Goal: Complete application form: Complete application form

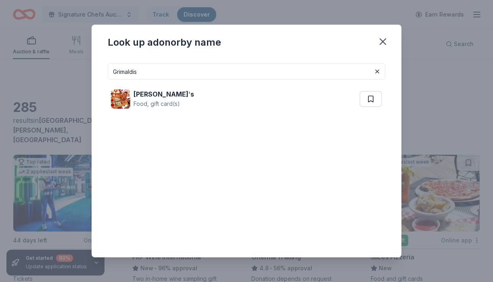
scroll to position [17, 0]
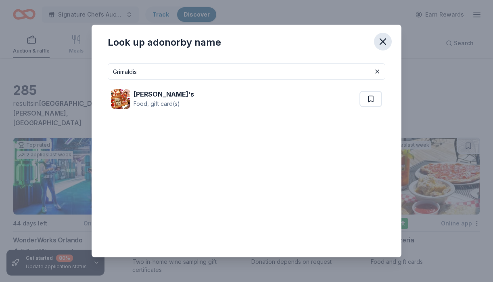
click at [383, 44] on icon "button" at bounding box center [382, 41] width 11 height 11
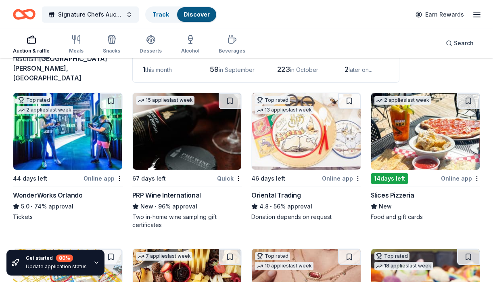
scroll to position [62, 0]
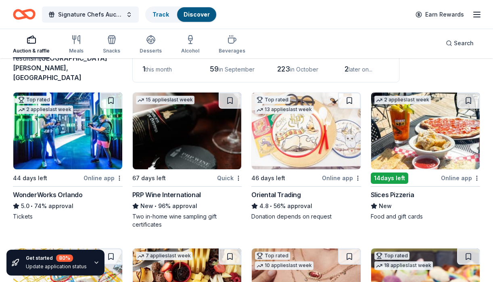
click at [161, 190] on div "PRP Wine International" at bounding box center [166, 195] width 69 height 10
click at [390, 190] on div "Slices Pizzeria" at bounding box center [393, 195] width 44 height 10
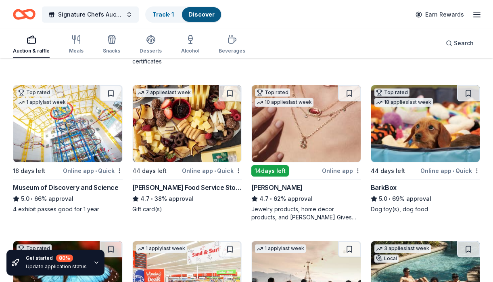
scroll to position [227, 0]
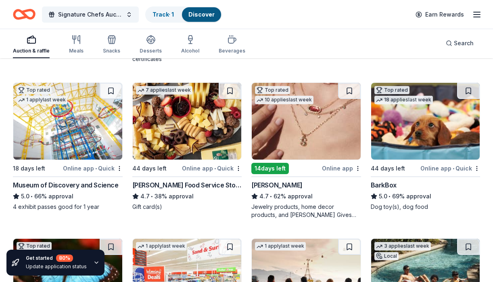
click at [87, 180] on div "Museum of Discovery and Science" at bounding box center [66, 185] width 106 height 10
click at [56, 139] on img at bounding box center [67, 121] width 109 height 77
click at [186, 180] on div "Gordon Food Service Store" at bounding box center [187, 185] width 110 height 10
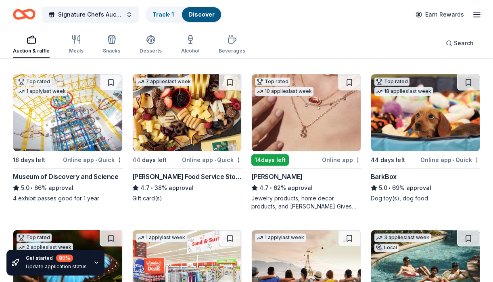
scroll to position [236, 0]
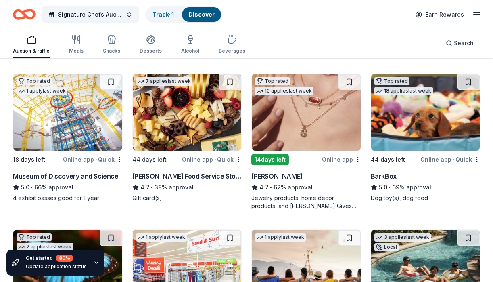
click at [386, 172] on div "BarkBox" at bounding box center [384, 176] width 26 height 10
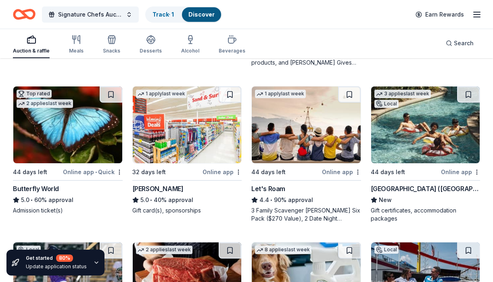
scroll to position [390, 0]
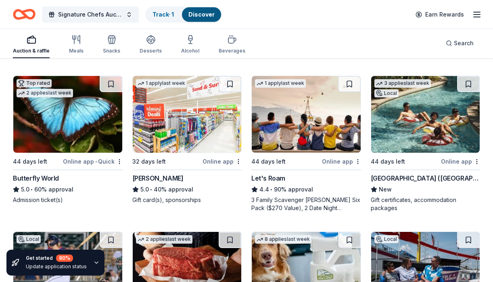
click at [30, 173] on div "Butterfly World" at bounding box center [36, 178] width 46 height 10
click at [146, 173] on div "[PERSON_NAME]" at bounding box center [157, 178] width 51 height 10
click at [266, 173] on div "Let's Roam" at bounding box center [268, 178] width 34 height 10
click at [393, 173] on div "Four Seasons Resort (Orlando)" at bounding box center [426, 178] width 110 height 10
click at [380, 173] on div "Four Seasons Resort (Orlando)" at bounding box center [426, 178] width 110 height 10
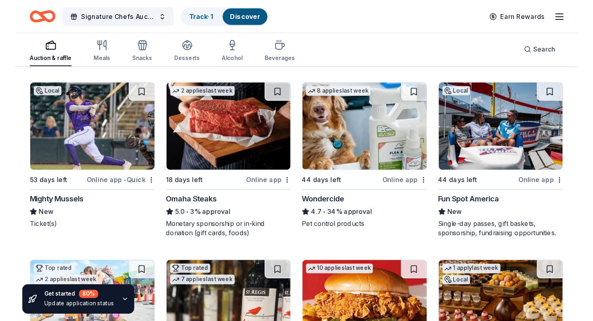
scroll to position [551, 0]
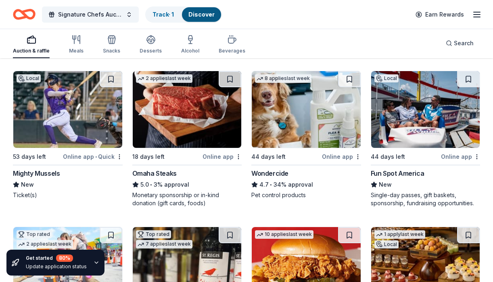
click at [47, 169] on div "Mighty Mussels" at bounding box center [36, 173] width 47 height 10
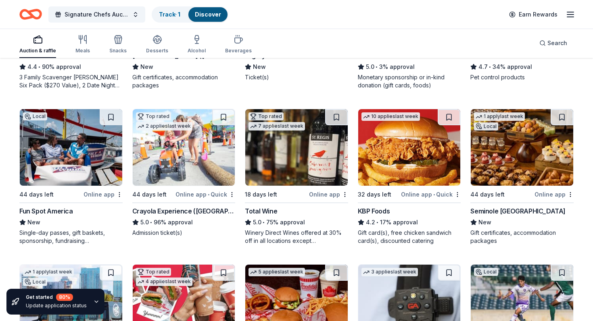
scroll to position [513, 0]
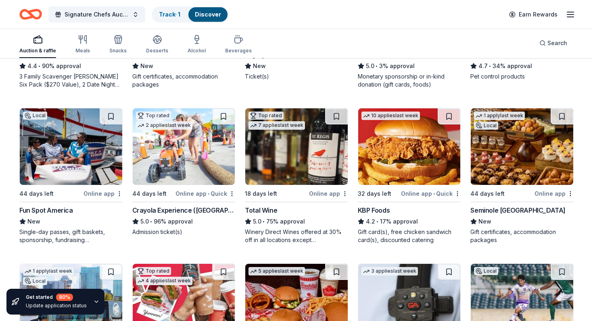
click at [42, 206] on div "Fun Spot America" at bounding box center [46, 211] width 54 height 10
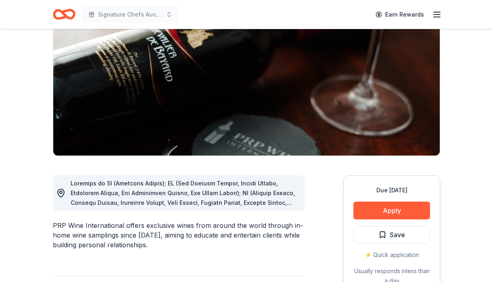
scroll to position [96, 0]
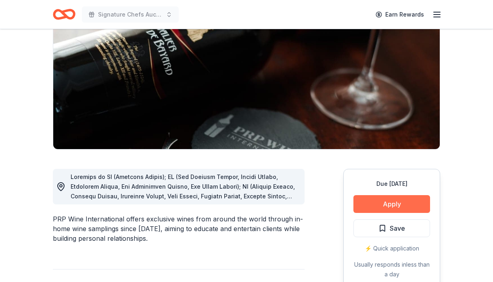
click at [380, 203] on button "Apply" at bounding box center [391, 204] width 77 height 18
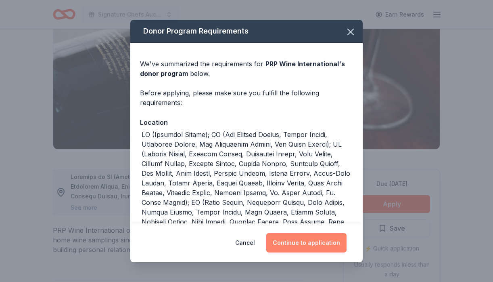
click at [301, 246] on button "Continue to application" at bounding box center [306, 242] width 80 height 19
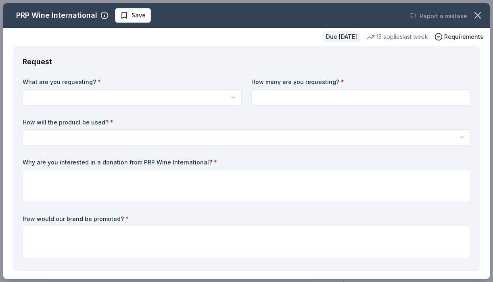
scroll to position [0, 0]
click at [141, 98] on html "Signature Chefs Auction: Feeding Motherhood Southwest Florida Earn Rewards Due …" at bounding box center [246, 141] width 493 height 282
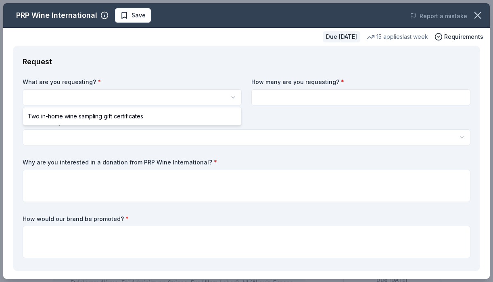
select select "Two in-home wine sampling gift certificates"
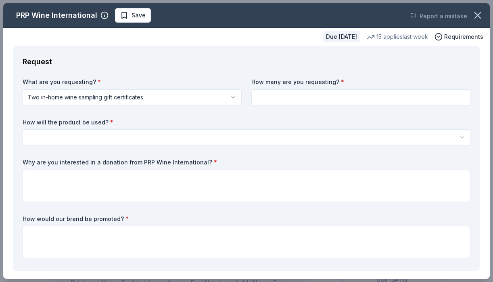
click at [315, 95] on input at bounding box center [360, 97] width 219 height 16
type input "1"
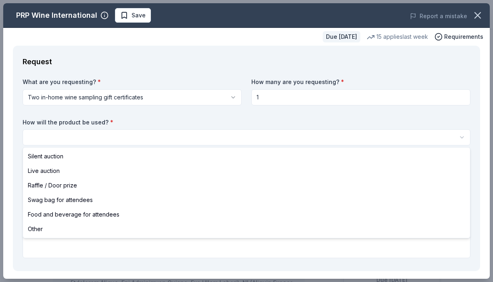
click at [150, 138] on html "Signature Chefs Auction: Feeding Motherhood Southwest Florida Save Apply Due in…" at bounding box center [246, 141] width 493 height 282
select select "silentAuction"
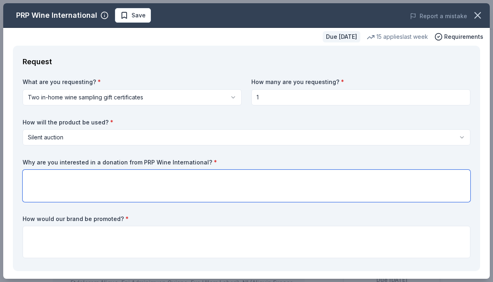
click at [84, 179] on textarea at bounding box center [247, 185] width 448 height 32
click at [38, 179] on textarea "To enrich screen reader interactions, please activate Accessibility in Grammarl…" at bounding box center [247, 185] width 448 height 32
paste textarea "Signature Chefs Auction: Feeding Motherhood is an unforgettable evening, featur…"
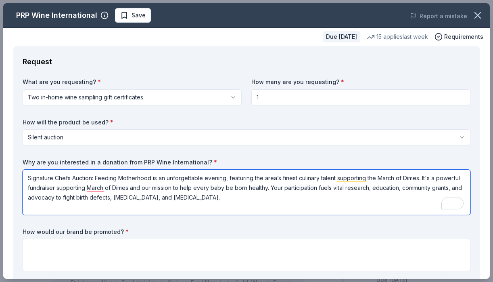
click at [215, 198] on textarea "Signature Chefs Auction: Feeding Motherhood is an unforgettable evening, featur…" at bounding box center [247, 191] width 448 height 45
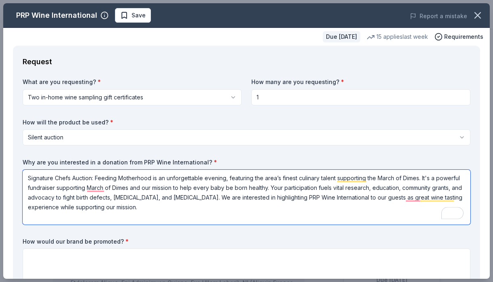
type textarea "Signature Chefs Auction: Feeding Motherhood is an unforgettable evening, featur…"
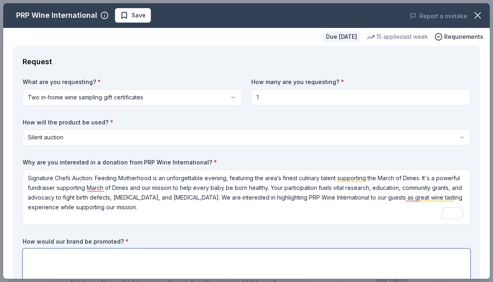
click at [43, 257] on textarea at bounding box center [247, 264] width 448 height 32
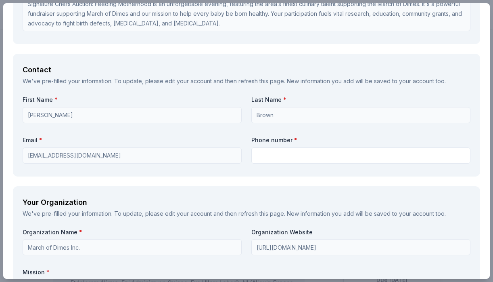
scroll to position [615, 0]
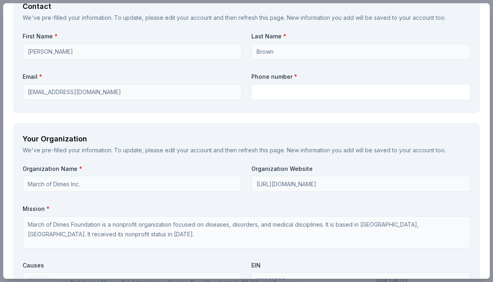
type textarea "Signage at our Auction and announced online via socials"
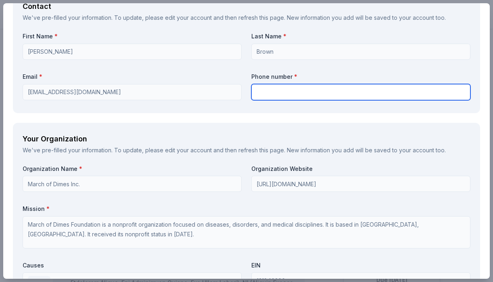
click at [270, 92] on input "text" at bounding box center [360, 92] width 219 height 16
type input "2055671148"
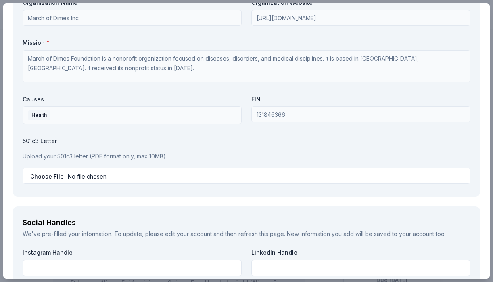
scroll to position [783, 0]
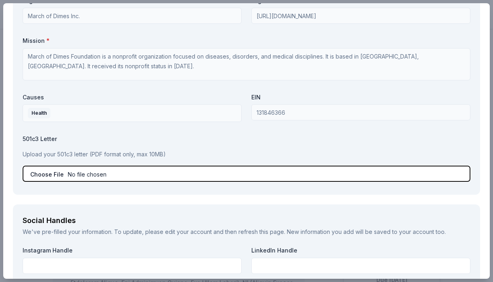
click at [86, 175] on input "file" at bounding box center [247, 173] width 448 height 16
type input "C:\fakepath\2018+IRS+Exemption+Letter.pdf"
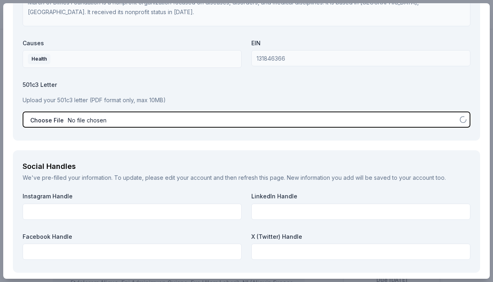
scroll to position [845, 0]
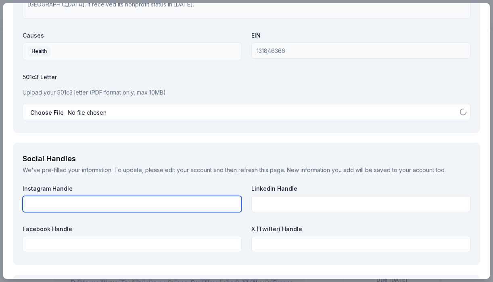
click at [49, 201] on input "text" at bounding box center [132, 204] width 219 height 16
type input "@marchofdimes"
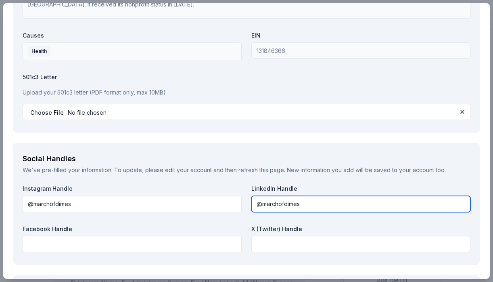
type input "@marchofdimes"
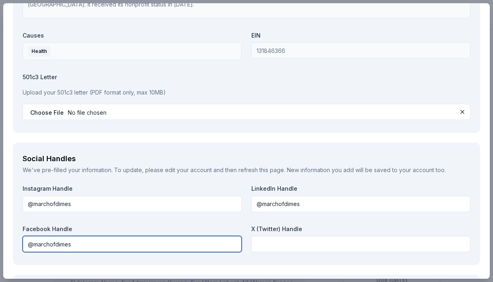
type input "@marchofdimes"
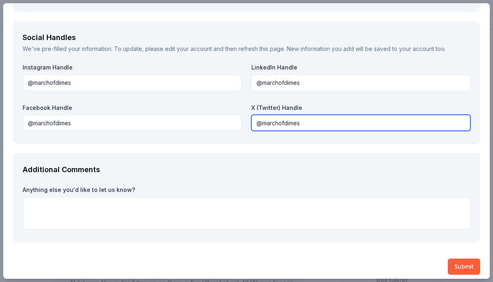
scroll to position [971, 0]
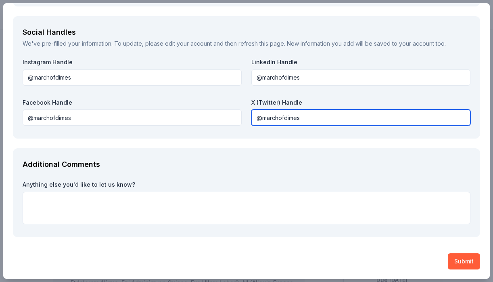
type input "@marchofdimes"
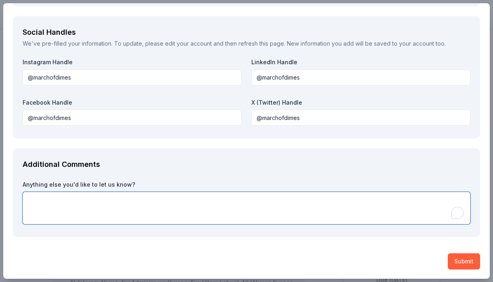
click at [36, 198] on textarea "To enrich screen reader interactions, please activate Accessibility in Grammarl…" at bounding box center [247, 208] width 448 height 32
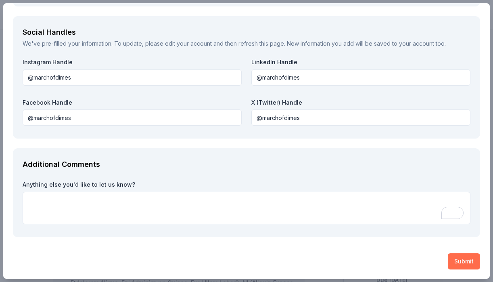
click at [460, 261] on button "Submit" at bounding box center [464, 261] width 32 height 16
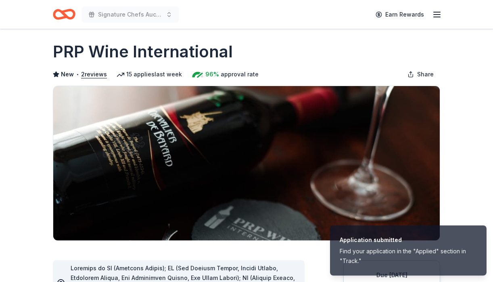
scroll to position [3, 0]
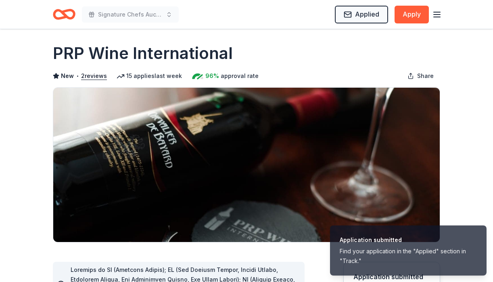
drag, startPoint x: 238, startPoint y: 53, endPoint x: 46, endPoint y: 47, distance: 192.9
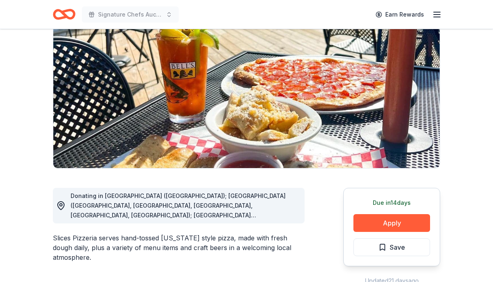
scroll to position [187, 0]
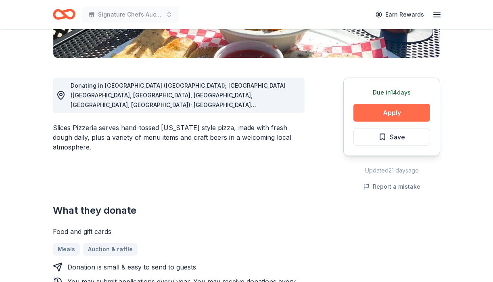
click at [385, 113] on button "Apply" at bounding box center [391, 113] width 77 height 18
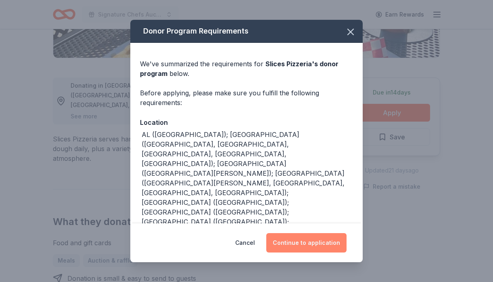
click at [301, 238] on button "Continue to application" at bounding box center [306, 242] width 80 height 19
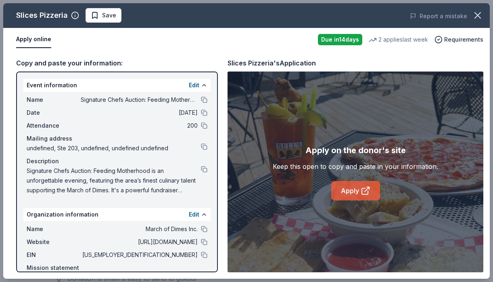
click at [365, 190] on icon at bounding box center [366, 191] width 10 height 10
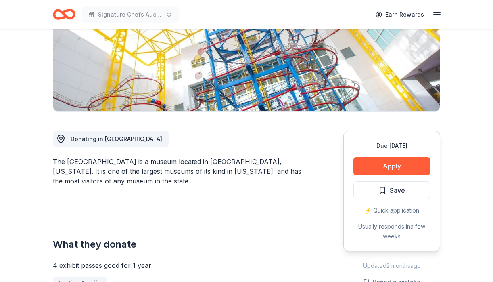
scroll to position [157, 0]
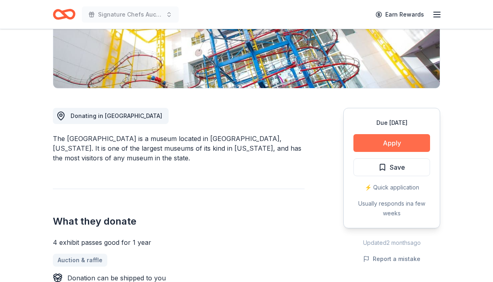
click at [389, 144] on button "Apply" at bounding box center [391, 143] width 77 height 18
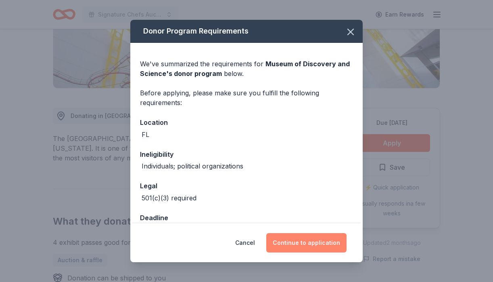
click at [293, 243] on button "Continue to application" at bounding box center [306, 242] width 80 height 19
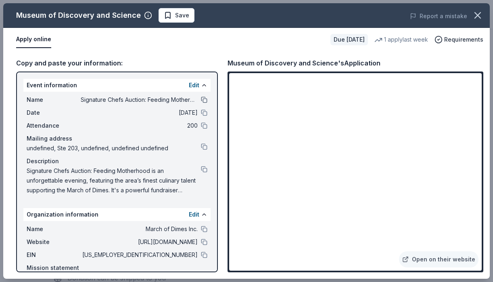
click at [203, 99] on button at bounding box center [204, 99] width 6 height 6
click at [205, 170] on button at bounding box center [204, 169] width 6 height 6
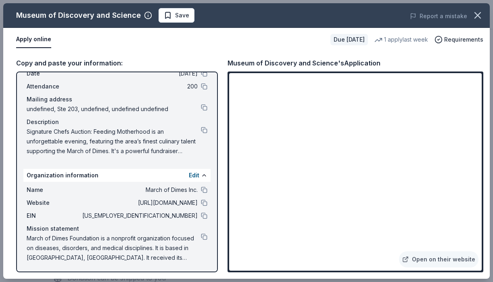
scroll to position [40, 0]
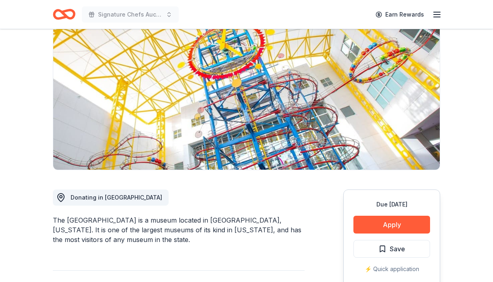
scroll to position [82, 0]
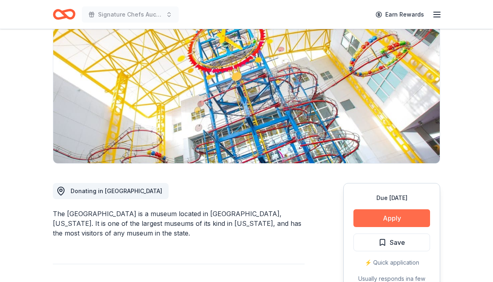
click at [381, 219] on button "Apply" at bounding box center [391, 218] width 77 height 18
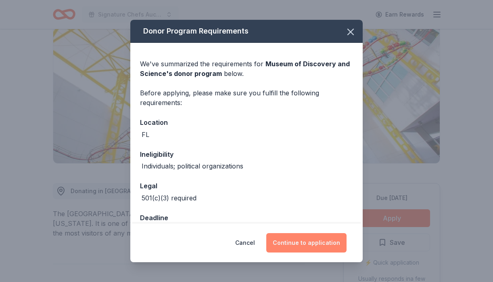
click at [298, 244] on button "Continue to application" at bounding box center [306, 242] width 80 height 19
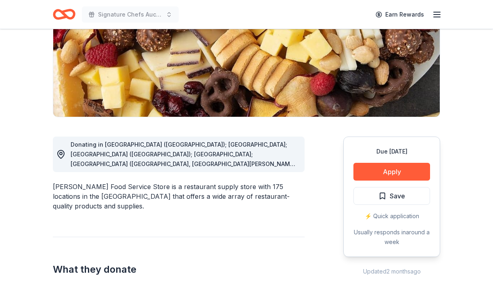
scroll to position [200, 0]
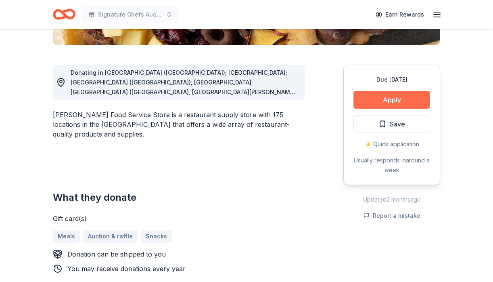
click at [385, 100] on button "Apply" at bounding box center [391, 100] width 77 height 18
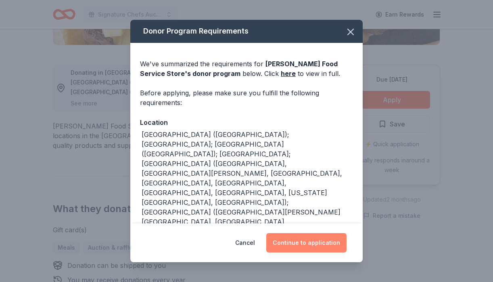
click at [296, 242] on button "Continue to application" at bounding box center [306, 242] width 80 height 19
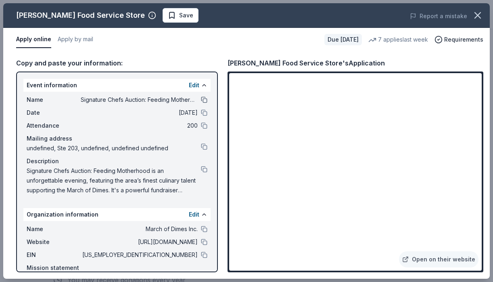
click at [203, 101] on button at bounding box center [204, 99] width 6 height 6
click at [204, 169] on button at bounding box center [204, 169] width 6 height 6
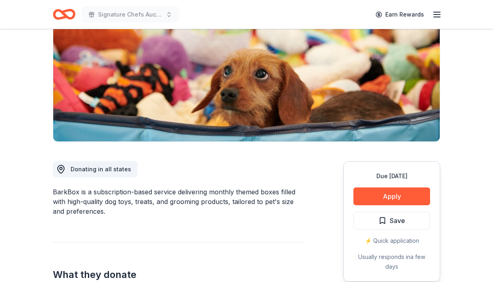
scroll to position [154, 0]
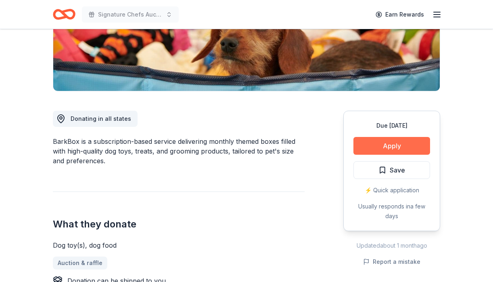
click at [377, 140] on button "Apply" at bounding box center [391, 146] width 77 height 18
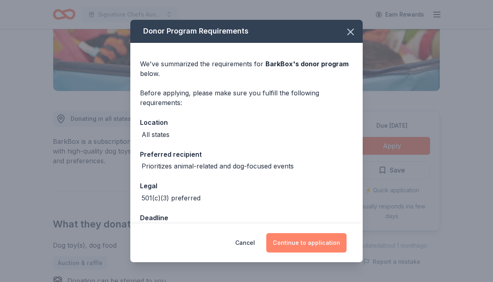
click at [299, 244] on button "Continue to application" at bounding box center [306, 242] width 80 height 19
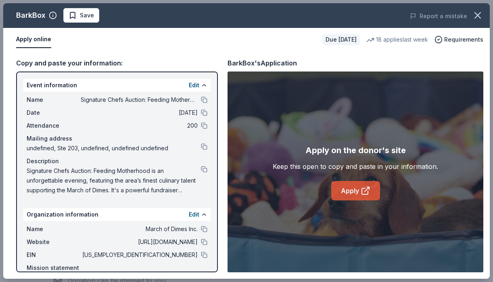
click at [363, 190] on icon at bounding box center [366, 191] width 10 height 10
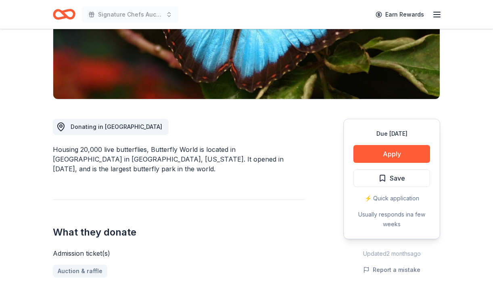
scroll to position [150, 0]
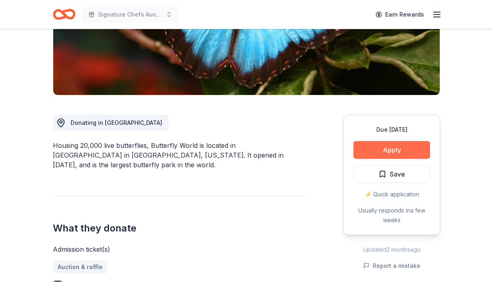
click at [390, 150] on button "Apply" at bounding box center [391, 150] width 77 height 18
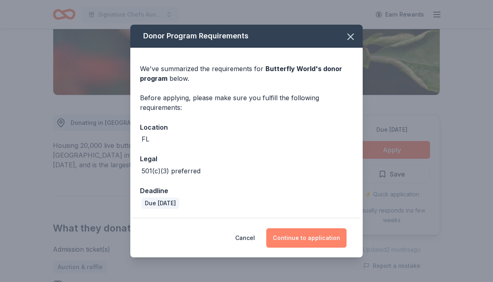
click at [295, 234] on button "Continue to application" at bounding box center [306, 237] width 80 height 19
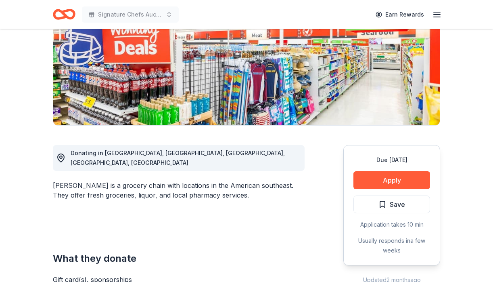
scroll to position [124, 0]
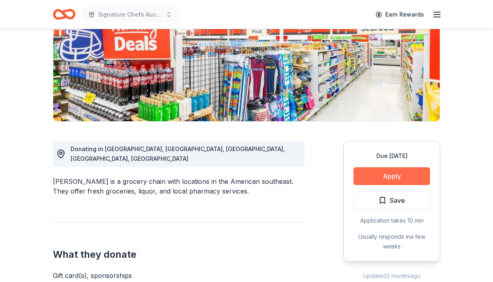
click at [378, 179] on button "Apply" at bounding box center [391, 176] width 77 height 18
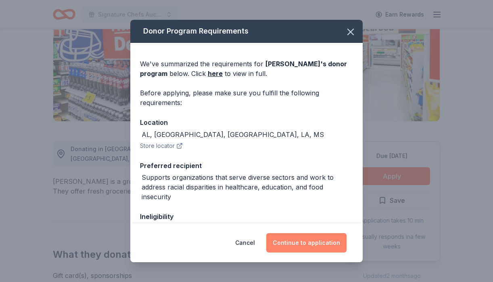
click at [296, 240] on button "Continue to application" at bounding box center [306, 242] width 80 height 19
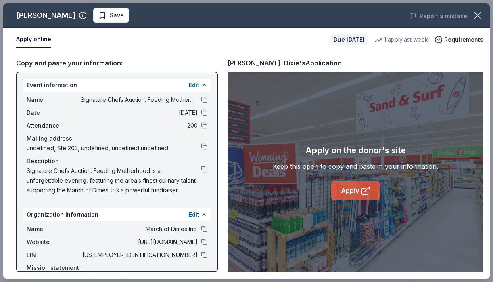
click at [348, 190] on link "Apply" at bounding box center [355, 190] width 49 height 19
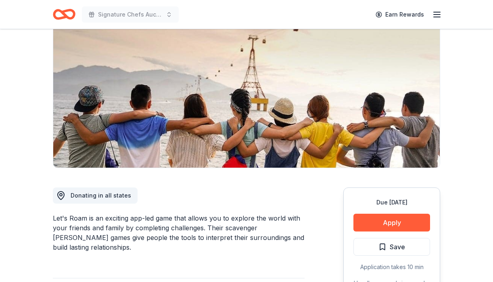
scroll to position [117, 0]
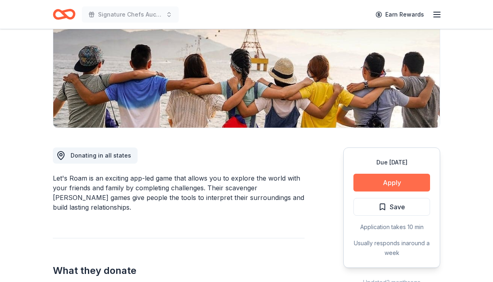
click at [380, 182] on button "Apply" at bounding box center [391, 182] width 77 height 18
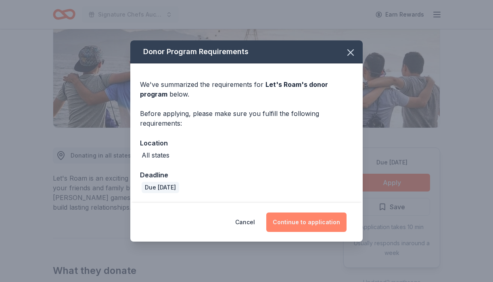
click at [300, 224] on button "Continue to application" at bounding box center [306, 221] width 80 height 19
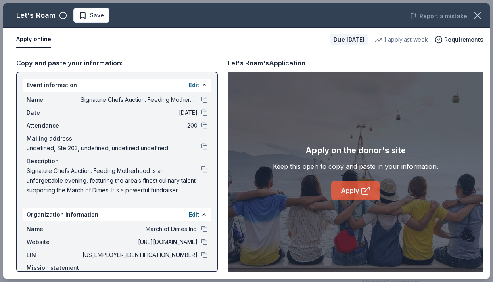
click at [353, 193] on link "Apply" at bounding box center [355, 190] width 49 height 19
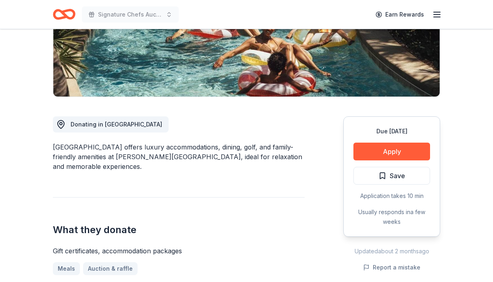
scroll to position [184, 0]
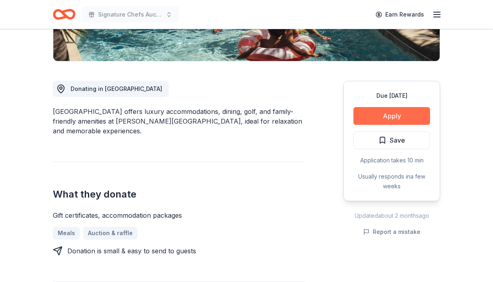
click at [391, 113] on button "Apply" at bounding box center [391, 116] width 77 height 18
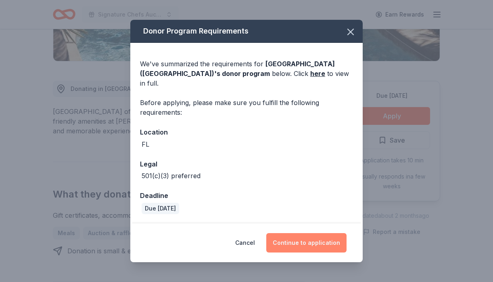
click at [309, 239] on button "Continue to application" at bounding box center [306, 242] width 80 height 19
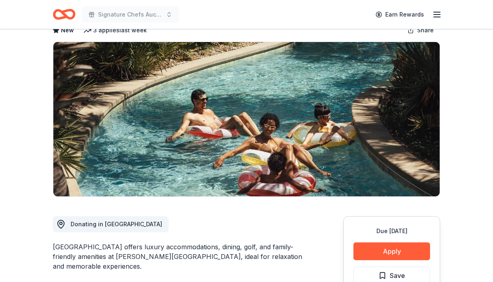
scroll to position [55, 0]
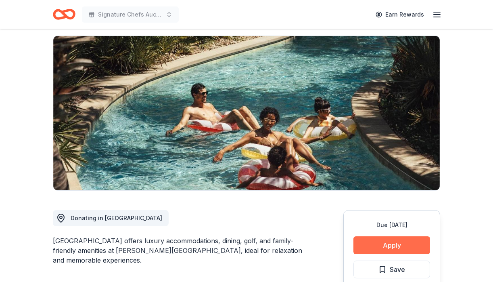
click at [382, 244] on button "Apply" at bounding box center [391, 245] width 77 height 18
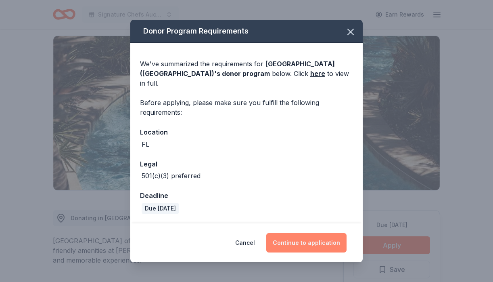
click at [304, 236] on button "Continue to application" at bounding box center [306, 242] width 80 height 19
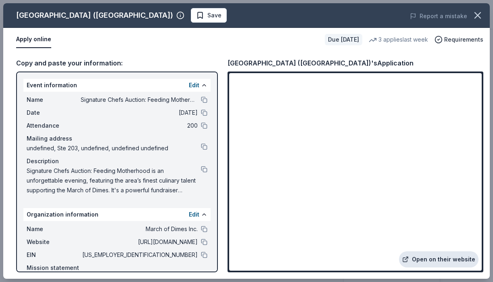
click at [425, 261] on link "Open on their website" at bounding box center [438, 259] width 79 height 16
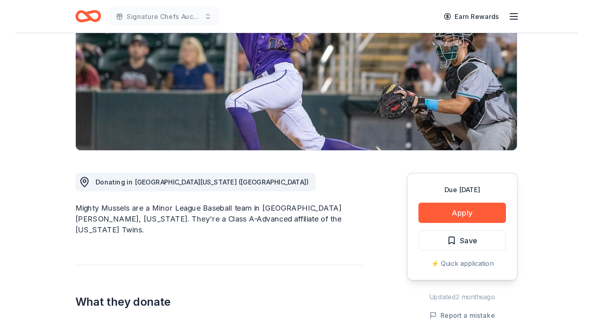
scroll to position [165, 0]
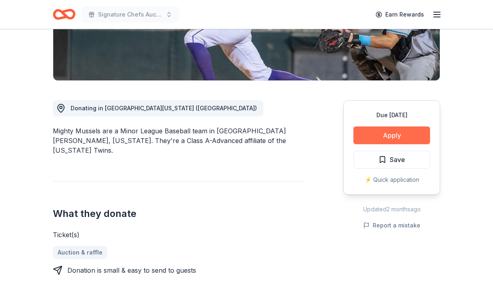
click at [390, 133] on button "Apply" at bounding box center [391, 135] width 77 height 18
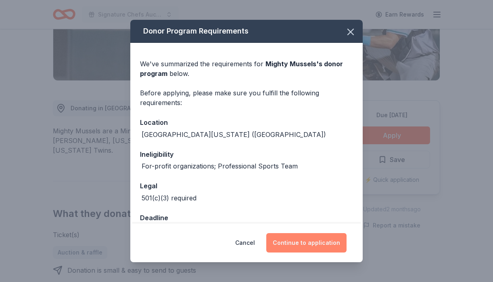
click at [302, 243] on button "Continue to application" at bounding box center [306, 242] width 80 height 19
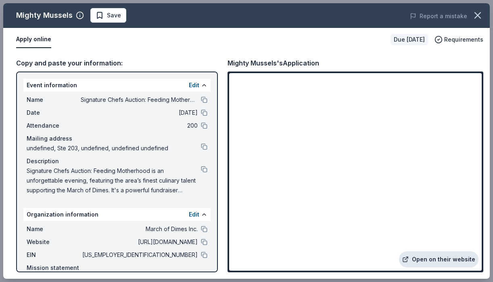
click at [440, 260] on link "Open on their website" at bounding box center [438, 259] width 79 height 16
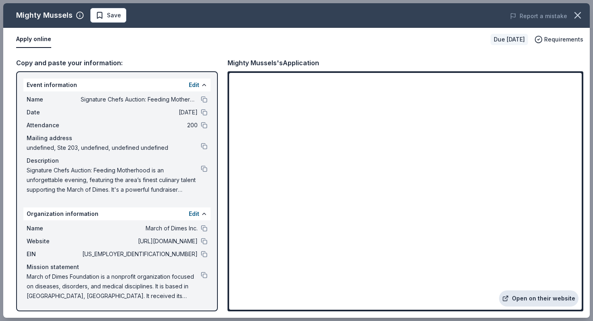
click at [492, 281] on link "Open on their website" at bounding box center [538, 299] width 79 height 16
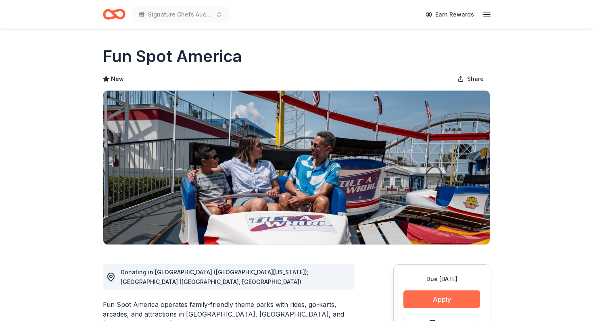
click at [431, 304] on button "Apply" at bounding box center [441, 300] width 77 height 18
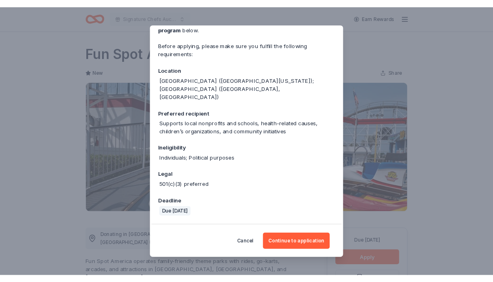
scroll to position [91, 0]
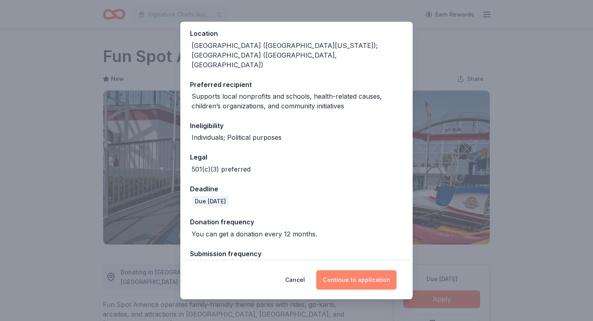
click at [351, 280] on button "Continue to application" at bounding box center [356, 280] width 80 height 19
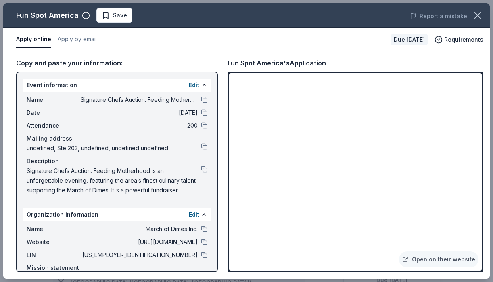
click at [399, 15] on div "Report a mistake" at bounding box center [396, 16] width 188 height 23
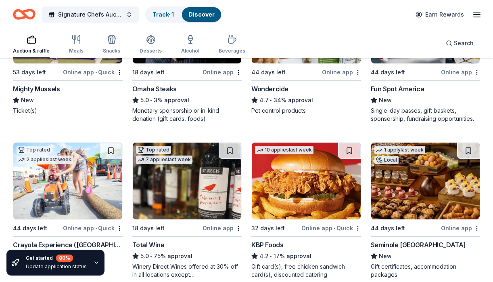
scroll to position [690, 0]
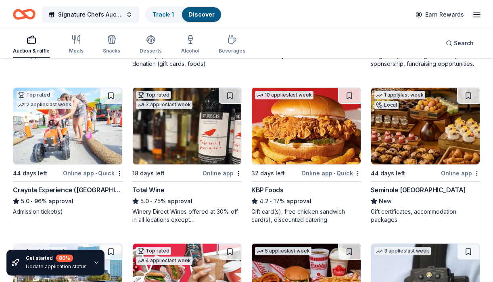
click at [67, 185] on div "Crayola Experience (Orlando)" at bounding box center [68, 190] width 110 height 10
click at [392, 185] on div "Seminole [GEOGRAPHIC_DATA]" at bounding box center [418, 190] width 95 height 10
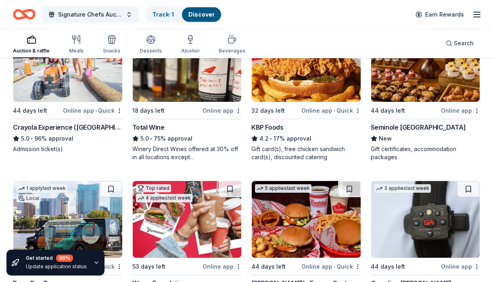
scroll to position [772, 0]
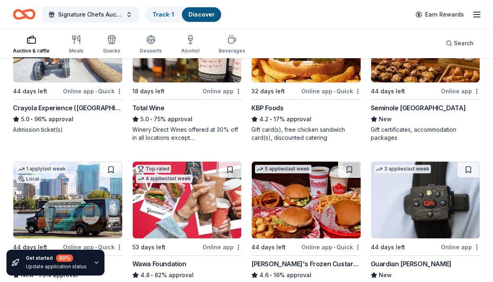
click at [267, 105] on div "KBP Foods" at bounding box center [267, 108] width 32 height 10
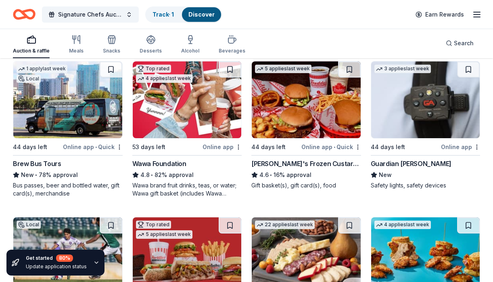
scroll to position [875, 0]
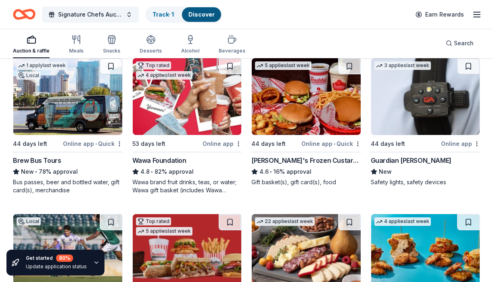
click at [39, 155] on div "Brew Bus Tours" at bounding box center [37, 160] width 48 height 10
click at [152, 155] on div "Wawa Foundation" at bounding box center [159, 160] width 54 height 10
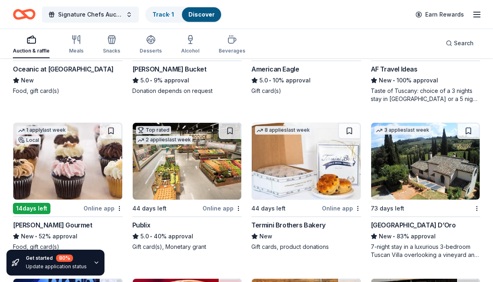
scroll to position [1444, 0]
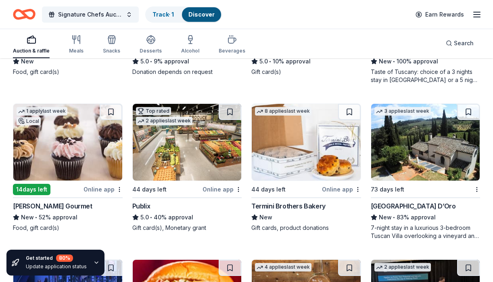
click at [396, 201] on div "[GEOGRAPHIC_DATA] D’Oro" at bounding box center [413, 206] width 85 height 10
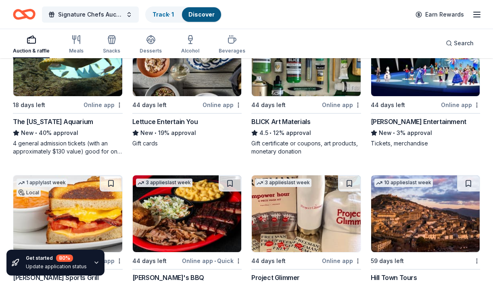
scroll to position [2133, 0]
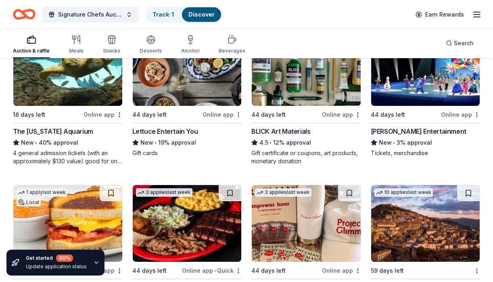
click at [386, 126] on div "Feld Entertainment" at bounding box center [419, 131] width 96 height 10
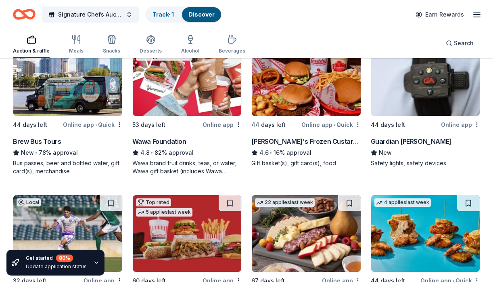
scroll to position [891, 0]
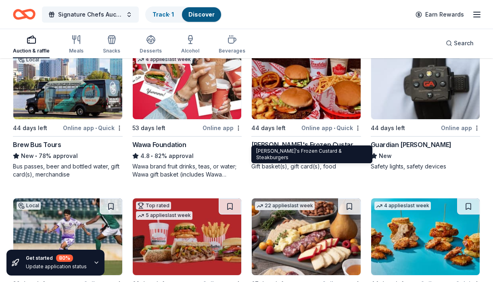
click at [298, 140] on div "Freddy's Frozen Custard & Steakburgers" at bounding box center [306, 145] width 110 height 10
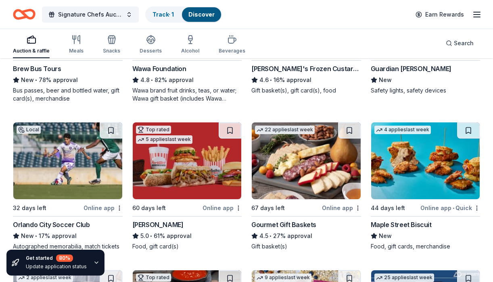
scroll to position [989, 0]
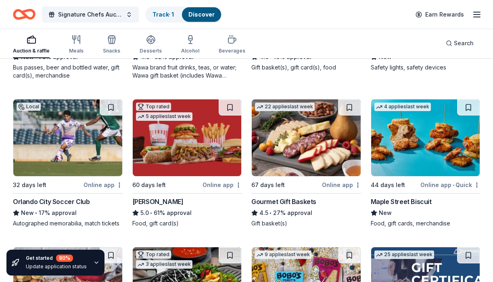
click at [61, 196] on div "Orlando City Soccer Club" at bounding box center [51, 201] width 77 height 10
click at [148, 196] on div "Portillo's" at bounding box center [157, 201] width 51 height 10
click at [282, 196] on div "Gourmet Gift Baskets" at bounding box center [283, 201] width 65 height 10
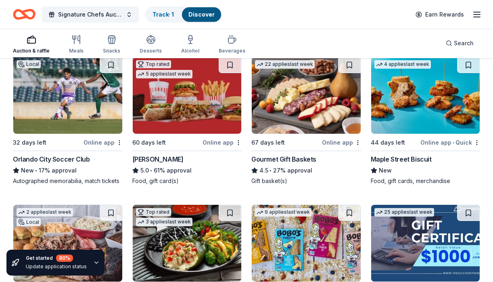
scroll to position [1035, 0]
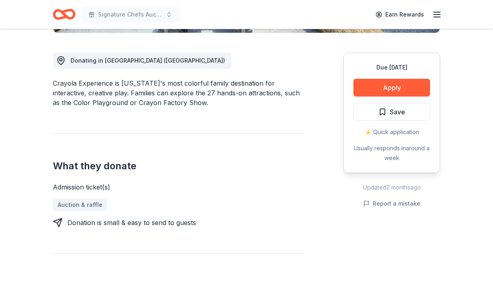
scroll to position [213, 0]
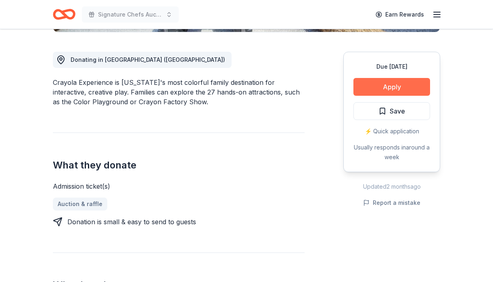
click at [379, 90] on button "Apply" at bounding box center [391, 87] width 77 height 18
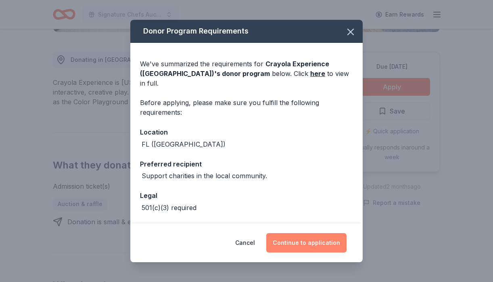
click at [296, 239] on button "Continue to application" at bounding box center [306, 242] width 80 height 19
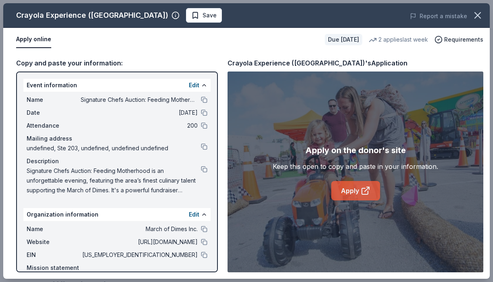
click at [348, 191] on link "Apply" at bounding box center [355, 190] width 49 height 19
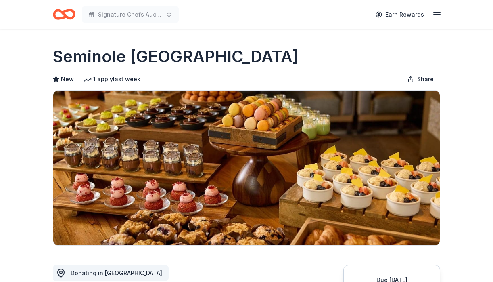
drag, startPoint x: 414, startPoint y: 58, endPoint x: 218, endPoint y: 37, distance: 197.1
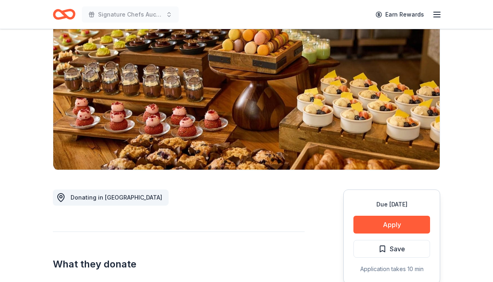
scroll to position [107, 0]
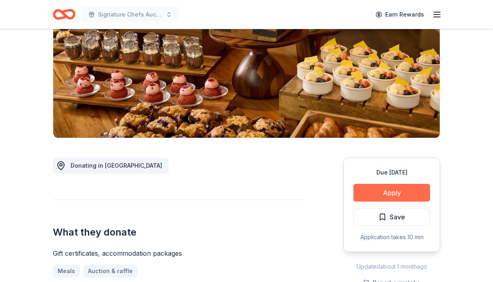
click at [380, 192] on button "Apply" at bounding box center [391, 193] width 77 height 18
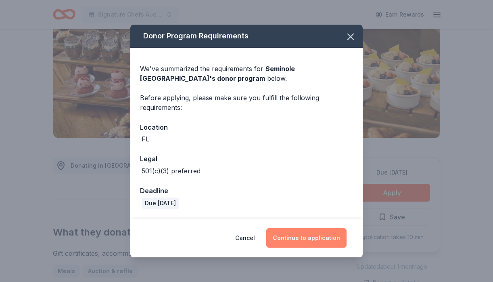
click at [297, 240] on button "Continue to application" at bounding box center [306, 237] width 80 height 19
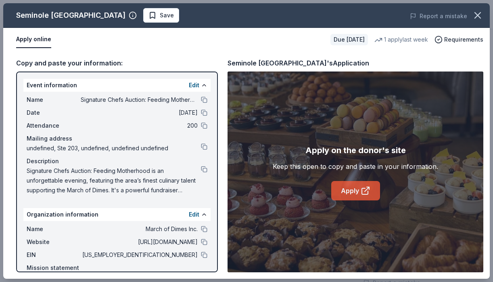
click at [357, 186] on link "Apply" at bounding box center [355, 190] width 49 height 19
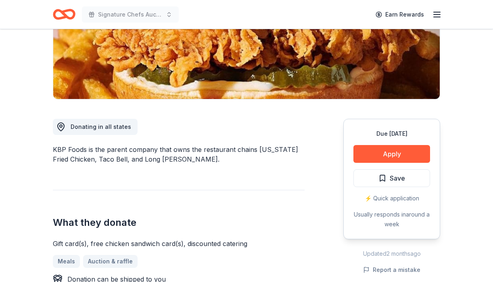
scroll to position [154, 0]
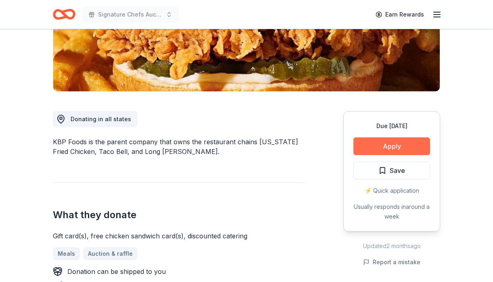
click at [395, 144] on button "Apply" at bounding box center [391, 146] width 77 height 18
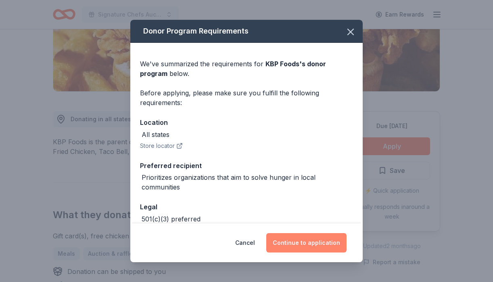
click at [301, 245] on button "Continue to application" at bounding box center [306, 242] width 80 height 19
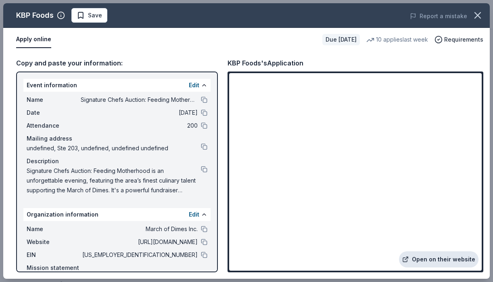
click at [424, 261] on link "Open on their website" at bounding box center [438, 259] width 79 height 16
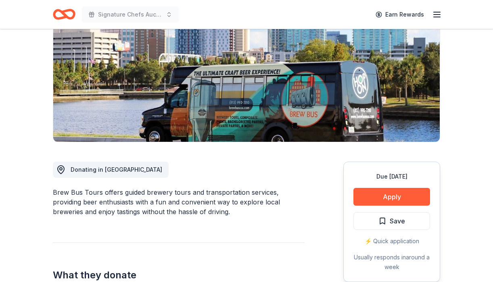
scroll to position [149, 0]
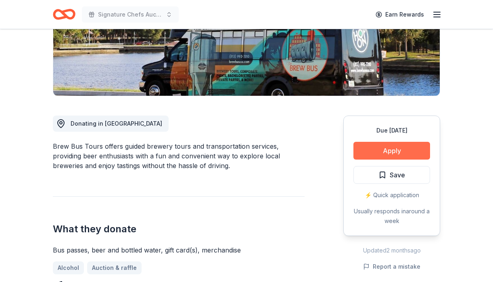
click at [384, 145] on button "Apply" at bounding box center [391, 151] width 77 height 18
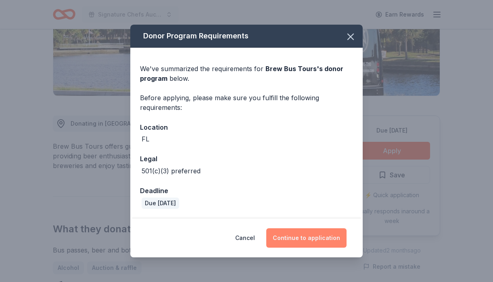
click at [313, 240] on button "Continue to application" at bounding box center [306, 237] width 80 height 19
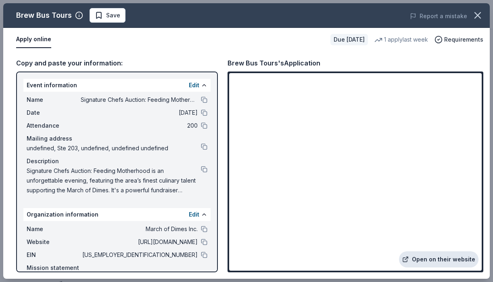
click at [432, 259] on link "Open on their website" at bounding box center [438, 259] width 79 height 16
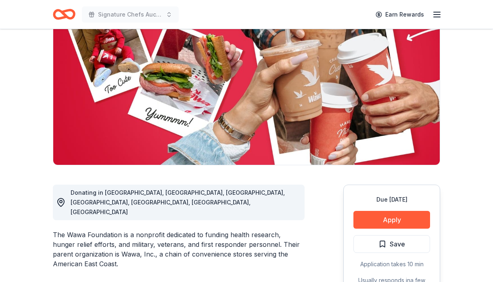
scroll to position [83, 0]
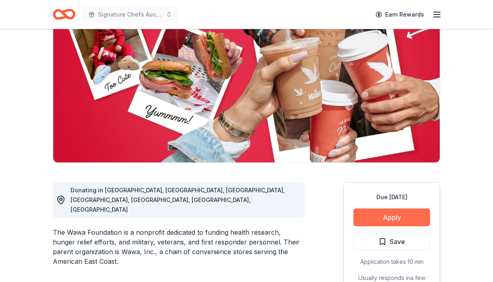
click at [370, 217] on button "Apply" at bounding box center [391, 217] width 77 height 18
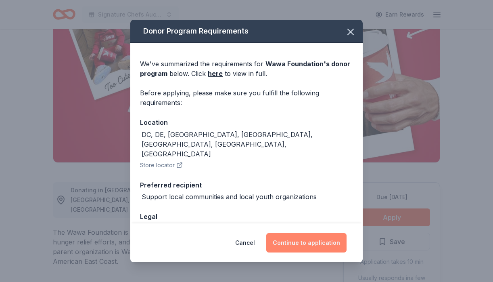
click at [302, 241] on button "Continue to application" at bounding box center [306, 242] width 80 height 19
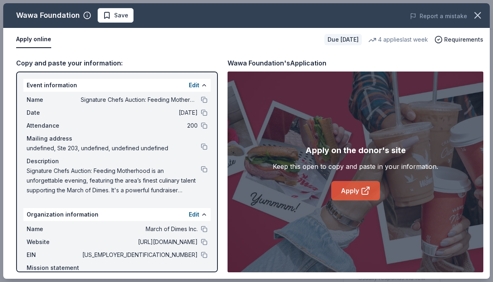
click at [357, 190] on link "Apply" at bounding box center [355, 190] width 49 height 19
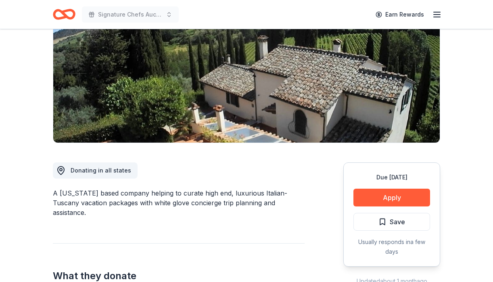
scroll to position [148, 0]
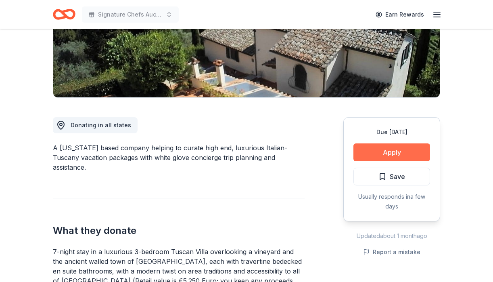
click at [382, 154] on button "Apply" at bounding box center [391, 152] width 77 height 18
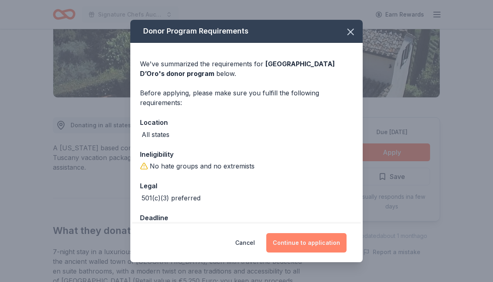
click at [303, 248] on button "Continue to application" at bounding box center [306, 242] width 80 height 19
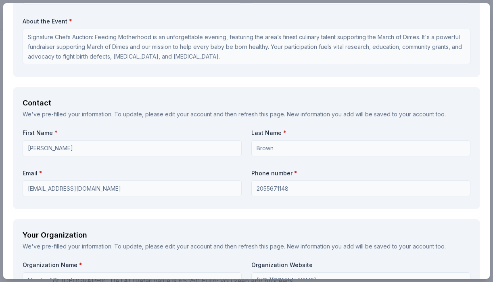
scroll to position [624, 0]
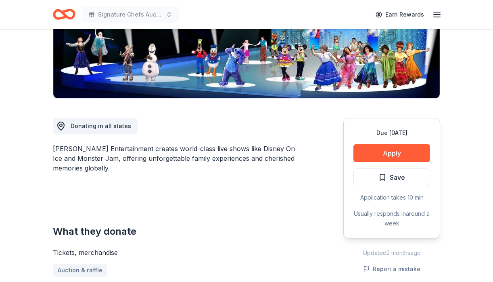
scroll to position [157, 0]
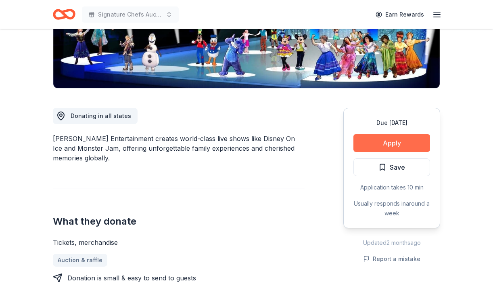
click at [383, 144] on button "Apply" at bounding box center [391, 143] width 77 height 18
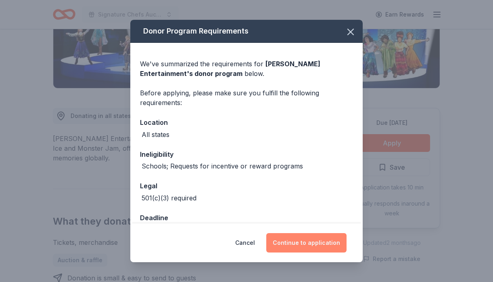
click at [303, 244] on button "Continue to application" at bounding box center [306, 242] width 80 height 19
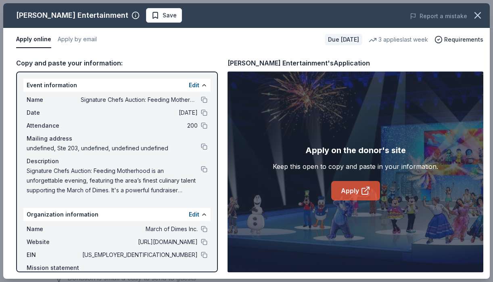
click at [351, 192] on link "Apply" at bounding box center [355, 190] width 49 height 19
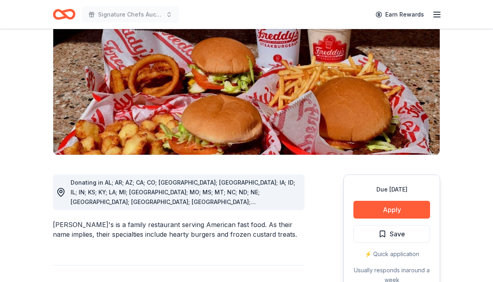
scroll to position [157, 0]
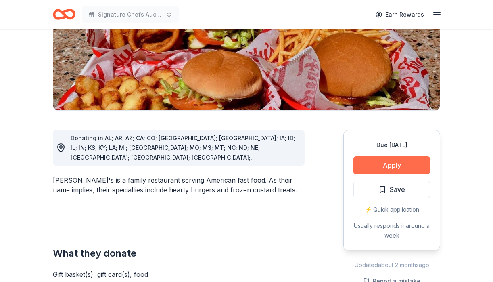
click at [375, 156] on button "Apply" at bounding box center [391, 165] width 77 height 18
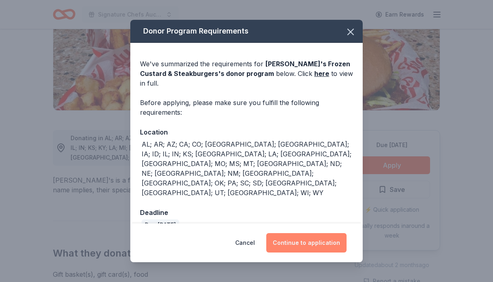
click at [302, 233] on button "Continue to application" at bounding box center [306, 242] width 80 height 19
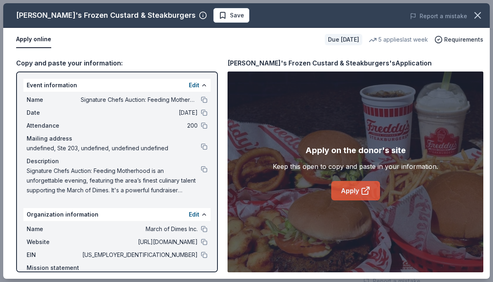
click at [358, 190] on link "Apply" at bounding box center [355, 190] width 49 height 19
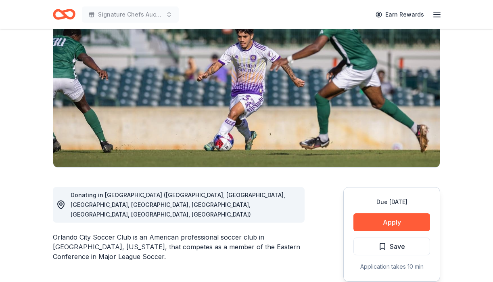
scroll to position [111, 0]
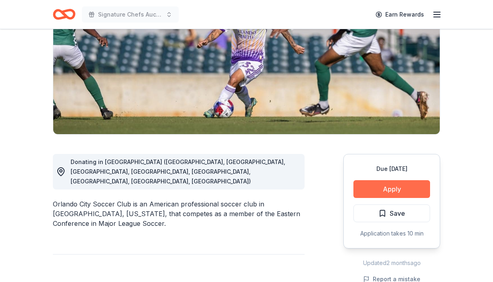
click at [394, 187] on button "Apply" at bounding box center [391, 189] width 77 height 18
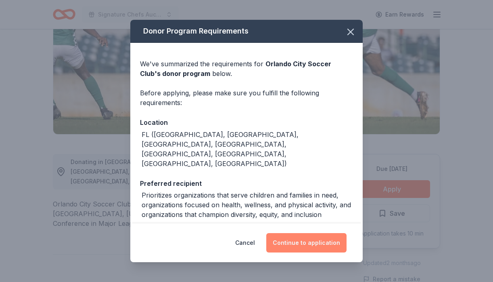
click at [296, 241] on button "Continue to application" at bounding box center [306, 242] width 80 height 19
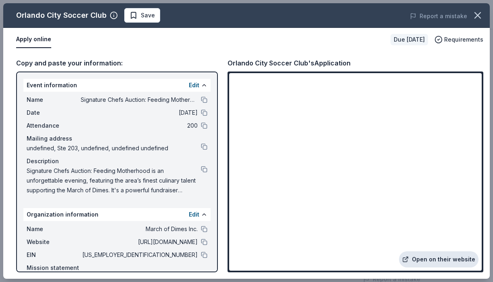
click at [435, 259] on link "Open on their website" at bounding box center [438, 259] width 79 height 16
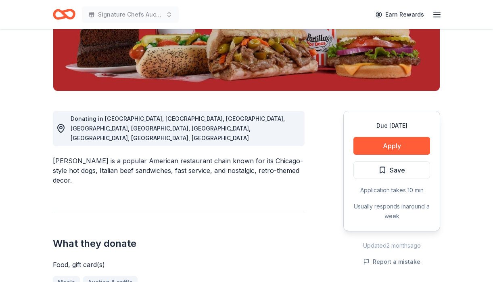
scroll to position [202, 0]
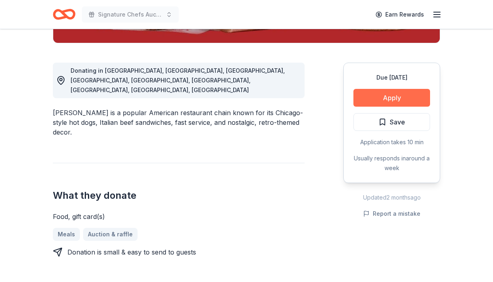
click at [390, 90] on button "Apply" at bounding box center [391, 98] width 77 height 18
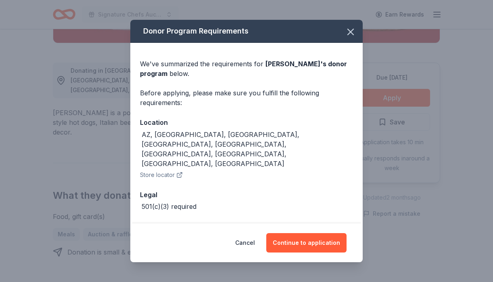
drag, startPoint x: 295, startPoint y: 242, endPoint x: 280, endPoint y: 226, distance: 22.0
click at [293, 240] on button "Continue to application" at bounding box center [306, 242] width 80 height 19
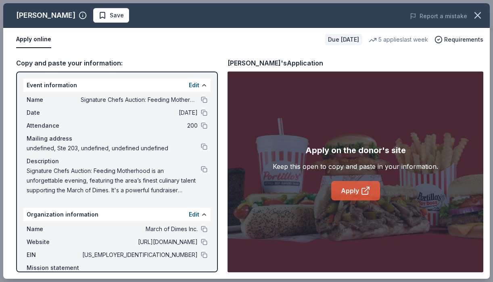
click at [352, 188] on link "Apply" at bounding box center [355, 190] width 49 height 19
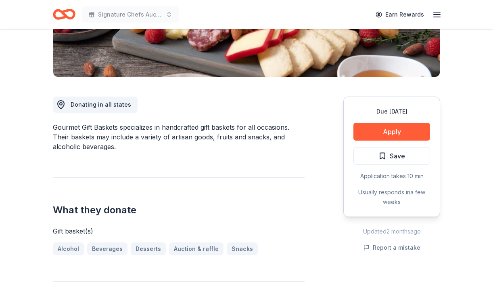
scroll to position [169, 0]
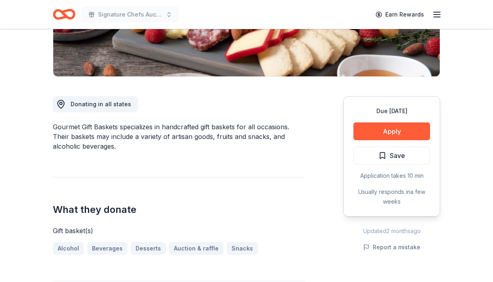
click at [377, 145] on div "Due [DATE] Apply Save Application takes 10 min Usually responds in a few weeks" at bounding box center [391, 156] width 97 height 120
click at [376, 134] on button "Apply" at bounding box center [391, 131] width 77 height 18
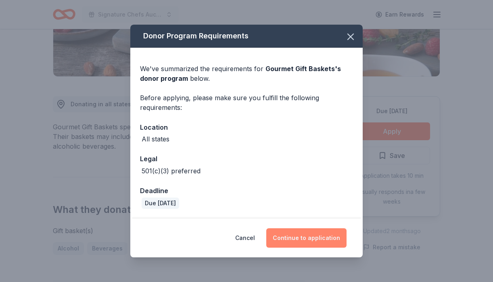
click at [299, 230] on button "Continue to application" at bounding box center [306, 237] width 80 height 19
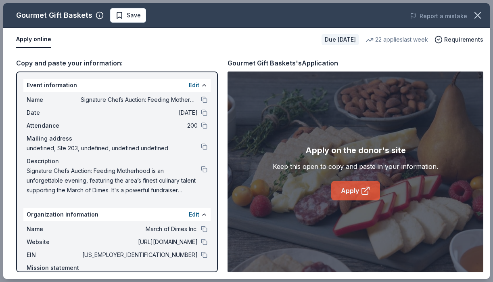
click at [362, 193] on icon at bounding box center [365, 191] width 6 height 6
